Goal: Task Accomplishment & Management: Complete application form

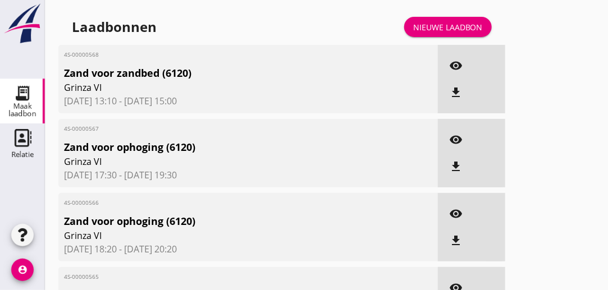
click at [454, 27] on div "Nieuwe laadbon" at bounding box center [448, 27] width 70 height 12
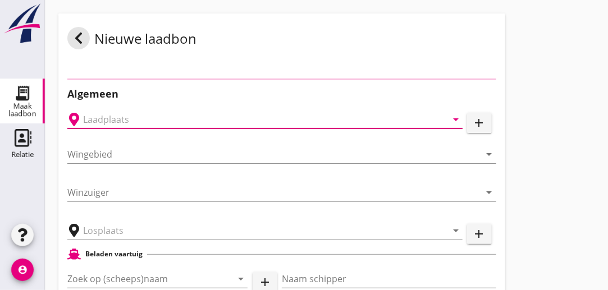
click at [134, 118] on input "text" at bounding box center [257, 120] width 348 height 18
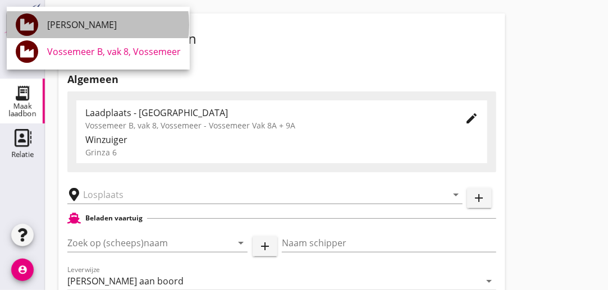
click at [100, 27] on div "[PERSON_NAME]" at bounding box center [114, 24] width 134 height 13
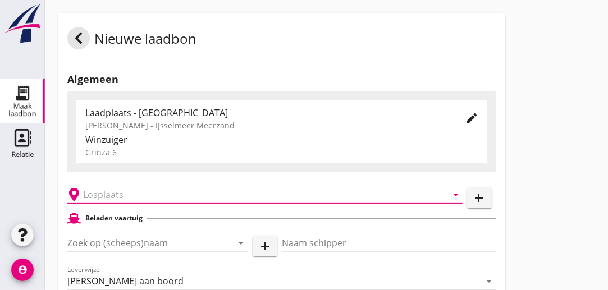
click at [141, 196] on input "text" at bounding box center [257, 195] width 348 height 18
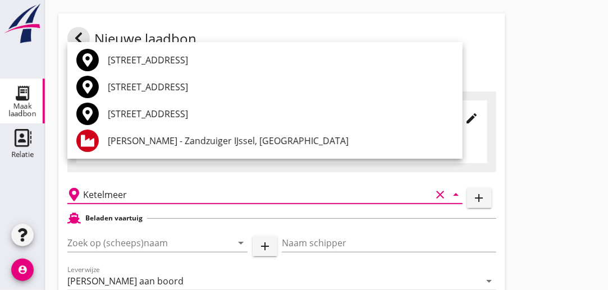
type input "Ketelmeer"
click at [480, 203] on icon "add" at bounding box center [479, 197] width 13 height 13
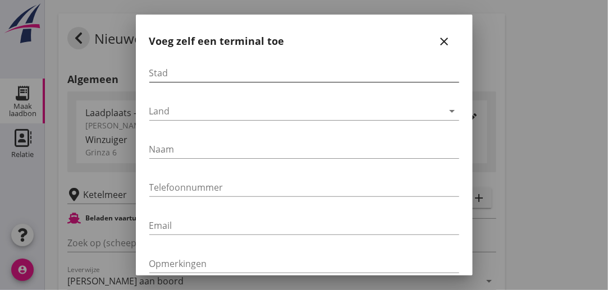
click at [191, 72] on input "Stad" at bounding box center [304, 73] width 310 height 18
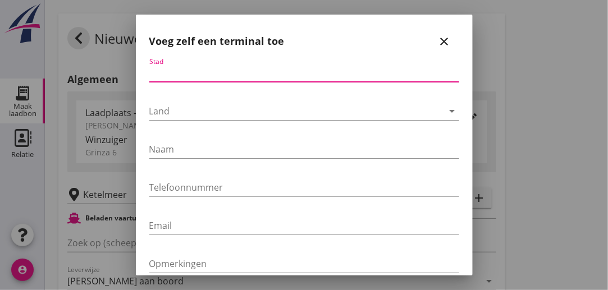
type input "F"
type input "Ketelmeer"
click at [175, 112] on div at bounding box center [296, 111] width 294 height 18
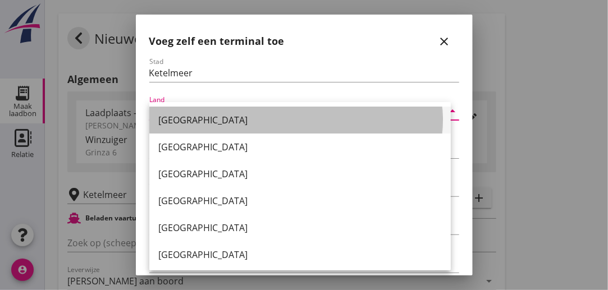
click at [177, 118] on div "[GEOGRAPHIC_DATA]" at bounding box center [299, 119] width 283 height 13
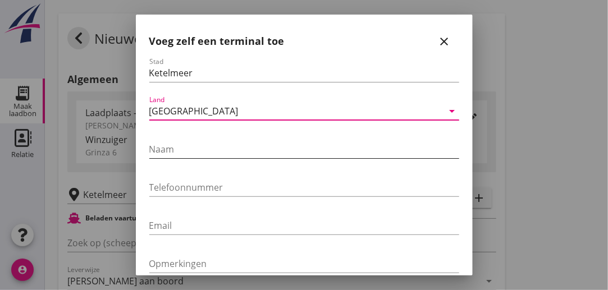
click at [180, 151] on input "Naam" at bounding box center [304, 149] width 310 height 18
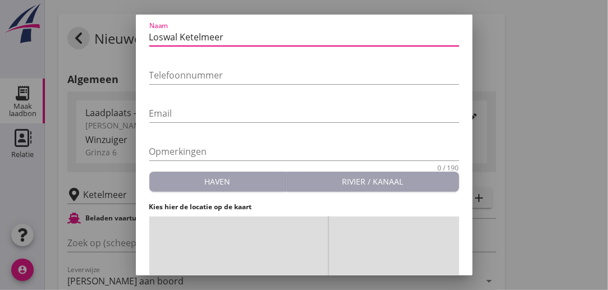
scroll to position [168, 0]
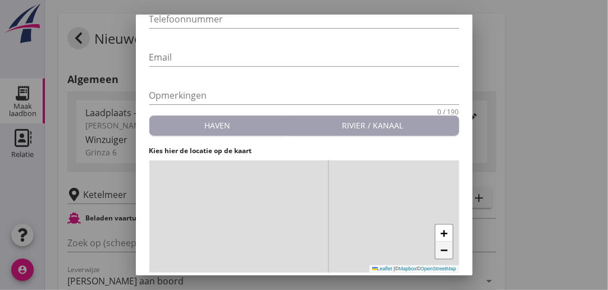
click at [440, 251] on span "−" at bounding box center [443, 250] width 7 height 14
drag, startPoint x: 336, startPoint y: 204, endPoint x: 328, endPoint y: 253, distance: 49.5
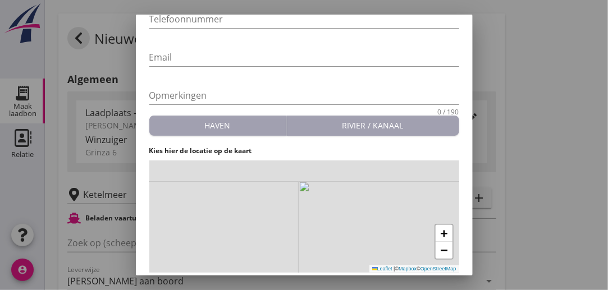
click at [328, 253] on div "+ − Leaflet | © Mapbox © OpenStreetMap" at bounding box center [304, 217] width 310 height 112
drag, startPoint x: 281, startPoint y: 211, endPoint x: 304, endPoint y: 224, distance: 26.7
click at [285, 224] on div "+ − Leaflet | © Mapbox © OpenStreetMap" at bounding box center [304, 217] width 310 height 112
drag, startPoint x: 299, startPoint y: 198, endPoint x: 316, endPoint y: 278, distance: 82.1
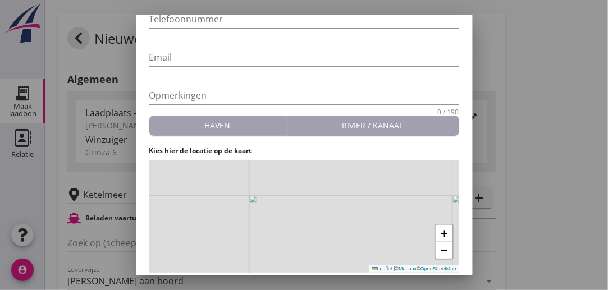
drag, startPoint x: 332, startPoint y: 267, endPoint x: 289, endPoint y: 209, distance: 71.8
click at [289, 209] on div "+ − Leaflet | © Mapbox © OpenStreetMap" at bounding box center [304, 217] width 310 height 112
drag, startPoint x: 313, startPoint y: 179, endPoint x: 301, endPoint y: 208, distance: 31.0
click at [301, 208] on div "+ − Leaflet | © Mapbox © OpenStreetMap" at bounding box center [304, 217] width 310 height 112
click at [253, 216] on div "+ − Leaflet | © Mapbox © OpenStreetMap" at bounding box center [304, 217] width 310 height 112
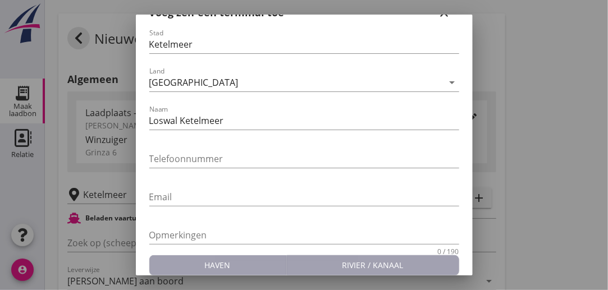
scroll to position [31, 0]
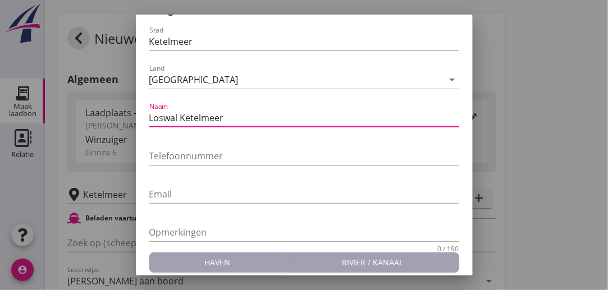
click at [245, 119] on input "Loswal Ketelmeer" at bounding box center [304, 118] width 310 height 18
click at [222, 117] on input "Loswal Ketelmeer [STREET_ADDRESS]" at bounding box center [304, 118] width 310 height 18
type input "Loswal Ketelmeer, [STREET_ADDRESS]"
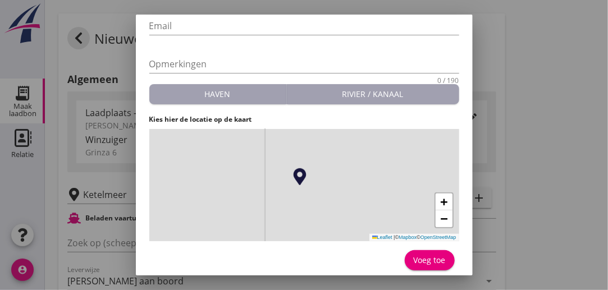
scroll to position [204, 0]
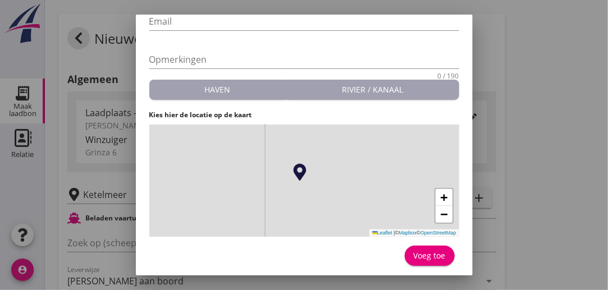
click at [416, 253] on div "Voeg toe" at bounding box center [430, 256] width 32 height 12
type input "Loswal Ketelmeer, [STREET_ADDRESS]"
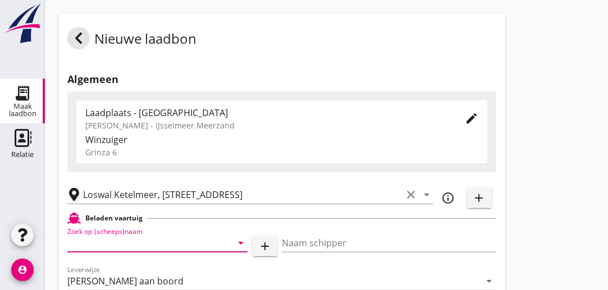
click at [180, 245] on input "Zoek op (scheeps)naam" at bounding box center [141, 243] width 149 height 18
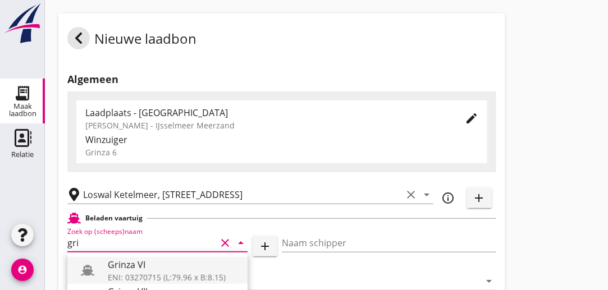
click at [126, 264] on div "Grinza VI" at bounding box center [173, 264] width 131 height 13
type input "Grinza VI"
type input "[PERSON_NAME]"
type input "646"
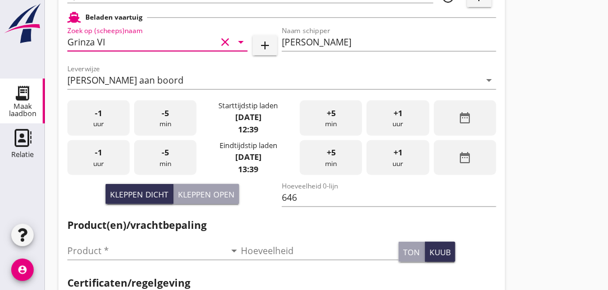
scroll to position [224, 0]
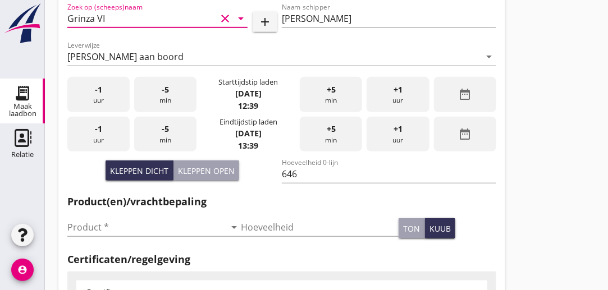
type input "Grinza VI"
click at [111, 97] on div "-1 uur" at bounding box center [98, 94] width 62 height 35
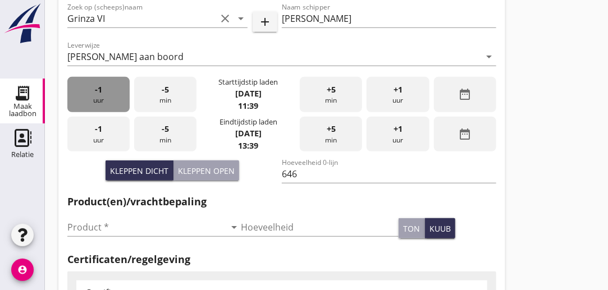
click at [111, 97] on div "-1 uur" at bounding box center [98, 94] width 62 height 35
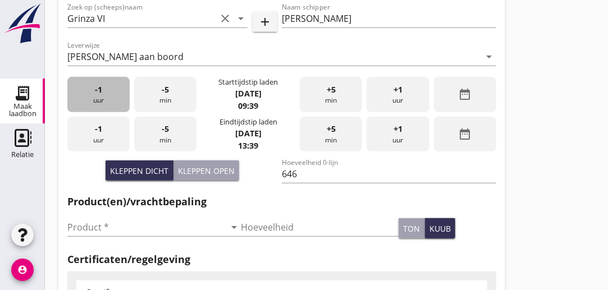
click at [111, 97] on div "-1 uur" at bounding box center [98, 94] width 62 height 35
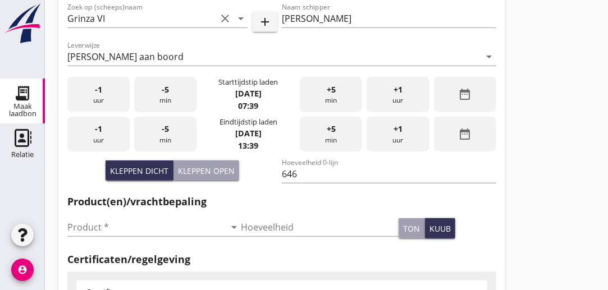
click at [111, 97] on div "-1 uur" at bounding box center [98, 94] width 62 height 35
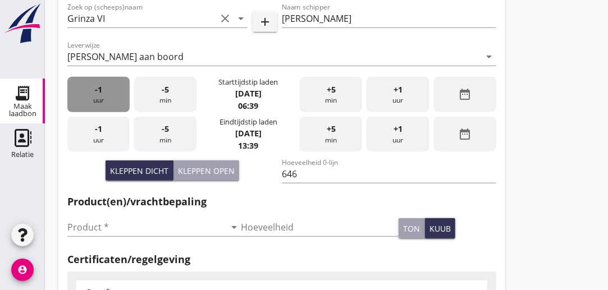
click at [111, 97] on div "-1 uur" at bounding box center [98, 94] width 62 height 35
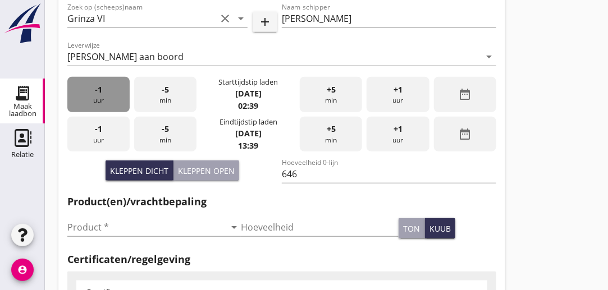
click at [111, 97] on div "-1 uur" at bounding box center [98, 94] width 62 height 35
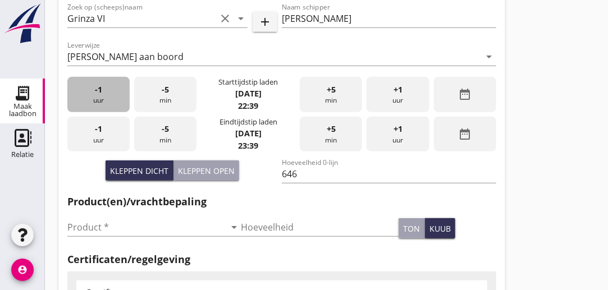
click at [111, 97] on div "-1 uur" at bounding box center [98, 94] width 62 height 35
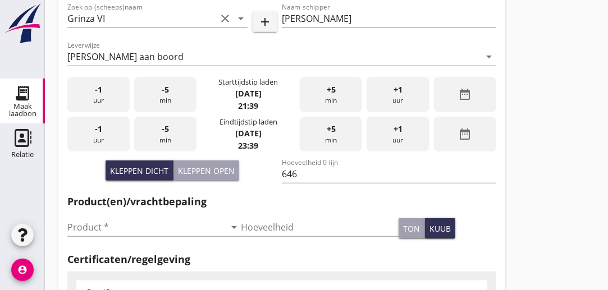
click at [111, 97] on div "-1 uur" at bounding box center [98, 94] width 62 height 35
click at [162, 97] on div "-5 min" at bounding box center [165, 94] width 62 height 35
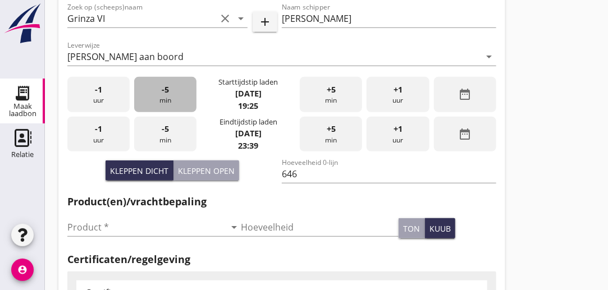
click at [162, 97] on div "-5 min" at bounding box center [165, 94] width 62 height 35
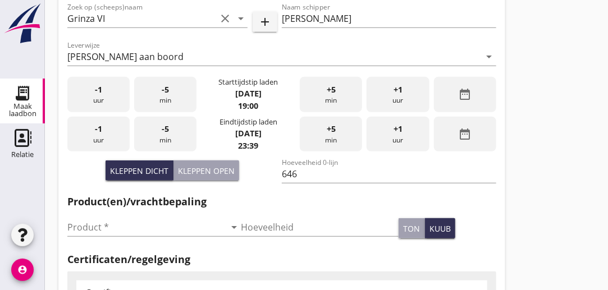
click at [341, 94] on div "+5 min" at bounding box center [331, 94] width 62 height 35
click at [117, 130] on div "-1 uur" at bounding box center [98, 134] width 62 height 35
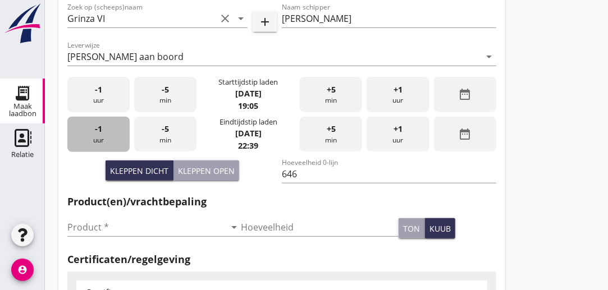
click at [117, 130] on div "-1 uur" at bounding box center [98, 134] width 62 height 35
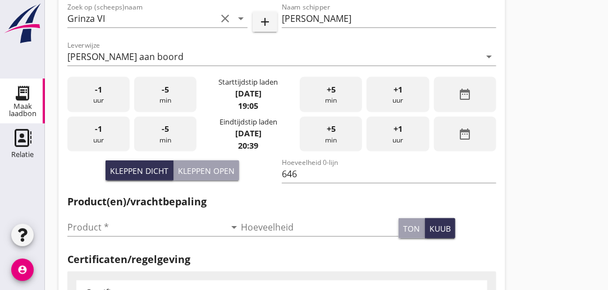
click at [392, 135] on div "+1 uur" at bounding box center [397, 134] width 62 height 35
click at [176, 134] on div "-5 min" at bounding box center [165, 134] width 62 height 35
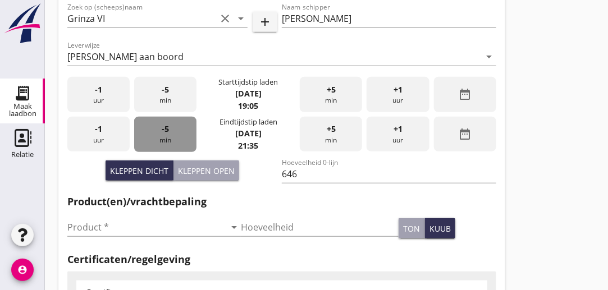
click at [176, 134] on div "-5 min" at bounding box center [165, 134] width 62 height 35
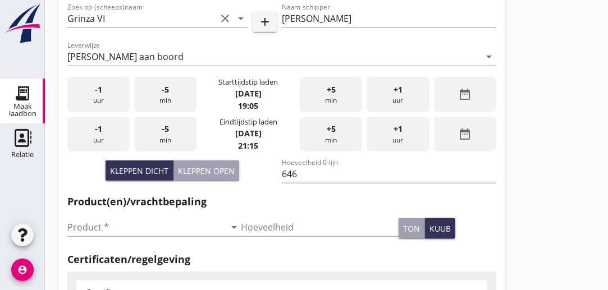
click at [176, 134] on div "-5 min" at bounding box center [165, 134] width 62 height 35
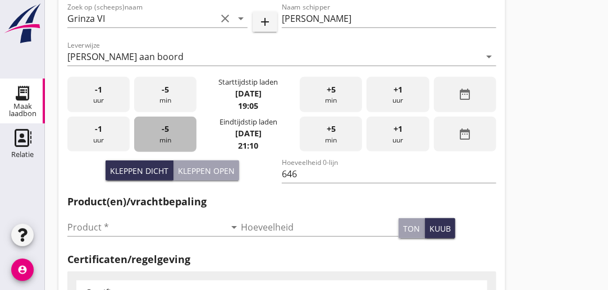
click at [176, 134] on div "-5 min" at bounding box center [165, 134] width 62 height 35
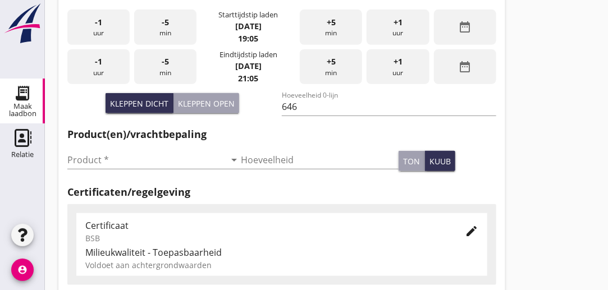
scroll to position [337, 0]
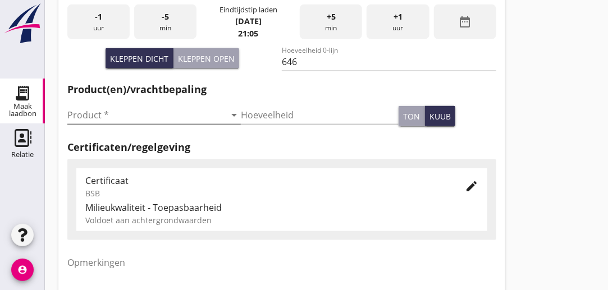
click at [109, 113] on input "Product *" at bounding box center [146, 115] width 158 height 18
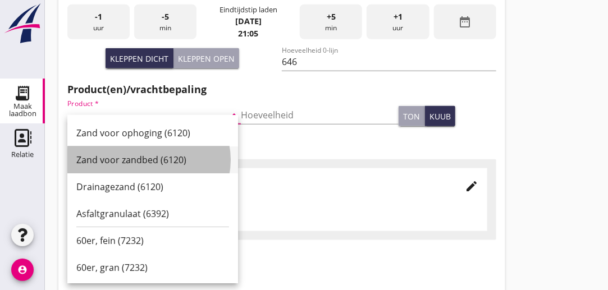
click at [98, 161] on div "Zand voor zandbed (6120)" at bounding box center [152, 159] width 153 height 13
type input "Zand voor zandbed (6120)"
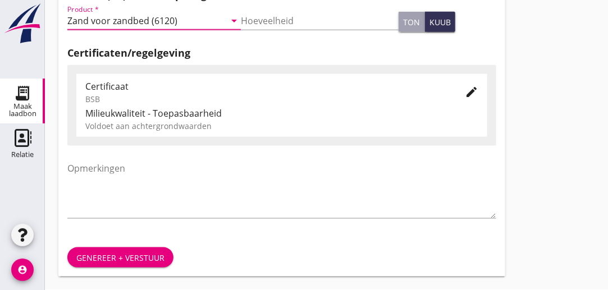
scroll to position [375, 0]
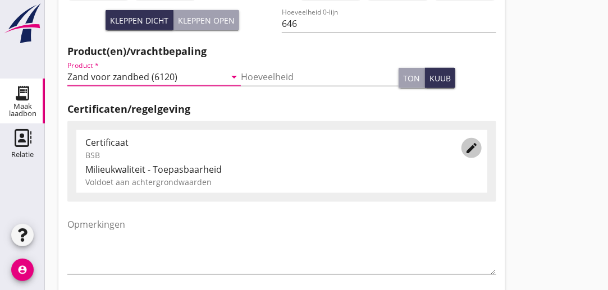
click at [475, 148] on icon "edit" at bounding box center [471, 147] width 13 height 13
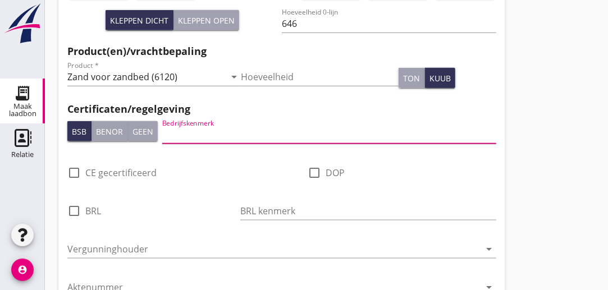
click at [231, 133] on input "Bedrijfskenmerk" at bounding box center [329, 135] width 334 height 18
type input "Eeltink"
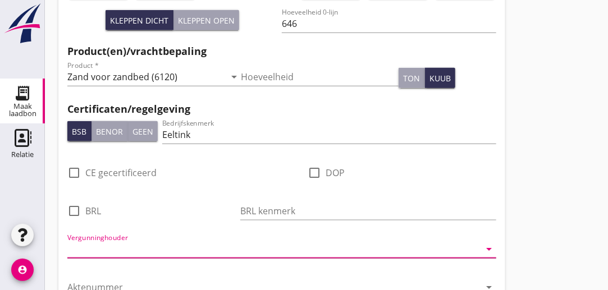
click at [183, 250] on input "Vergunninghouder" at bounding box center [273, 249] width 413 height 18
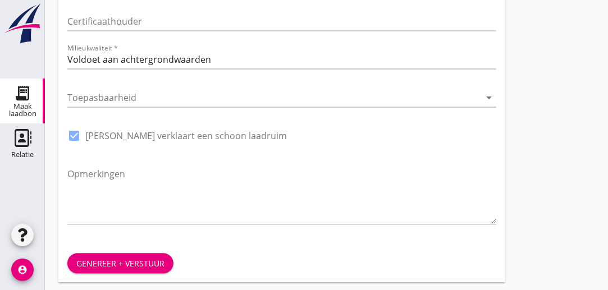
scroll to position [723, 0]
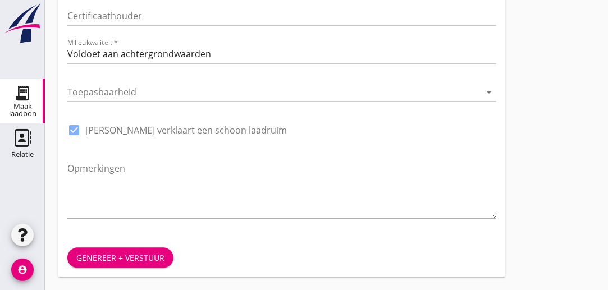
type input "Eeltink"
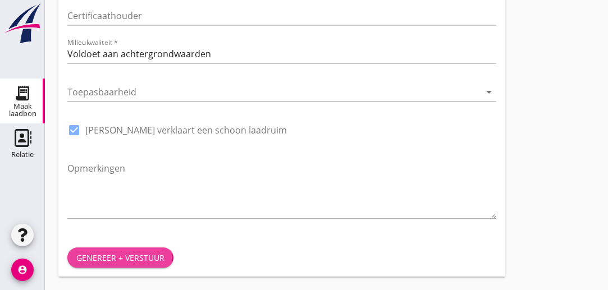
click at [149, 260] on div "Genereer + verstuur" at bounding box center [120, 258] width 88 height 12
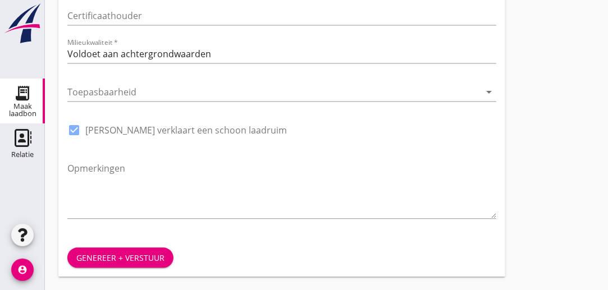
click at [126, 256] on div "Genereer + verstuur" at bounding box center [120, 258] width 88 height 12
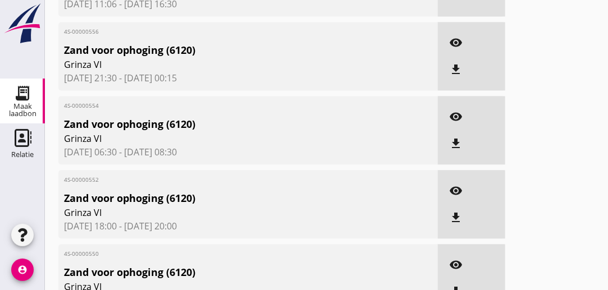
scroll to position [779, 0]
